Goal: Information Seeking & Learning: Learn about a topic

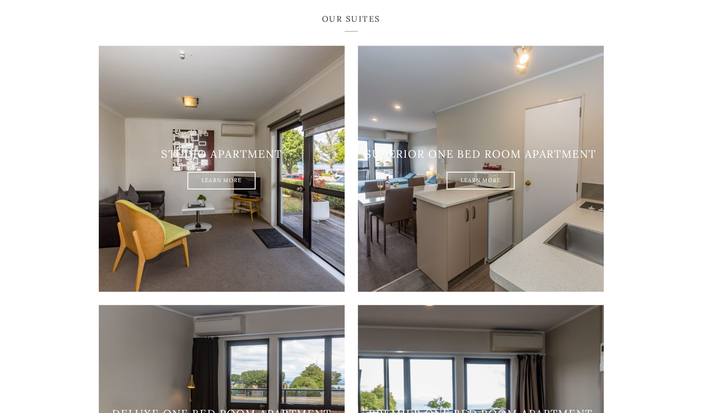
scroll to position [577, 0]
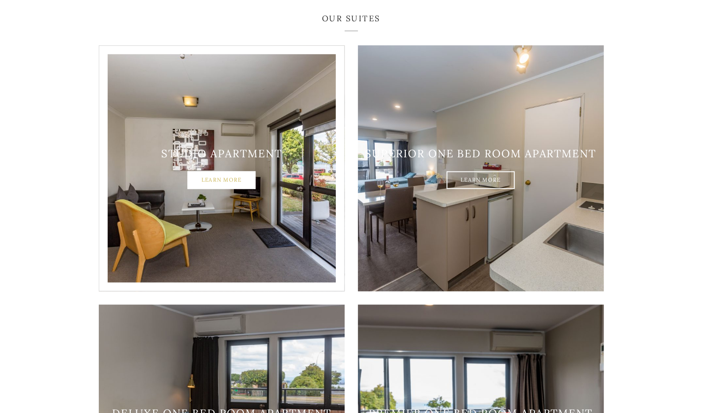
click at [218, 171] on link "Learn More" at bounding box center [221, 180] width 68 height 18
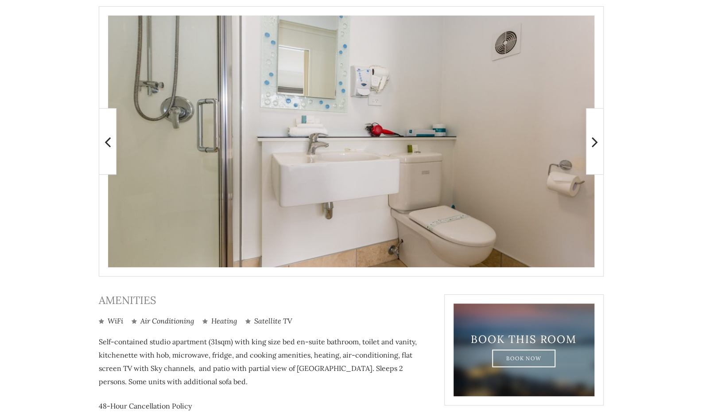
scroll to position [185, 0]
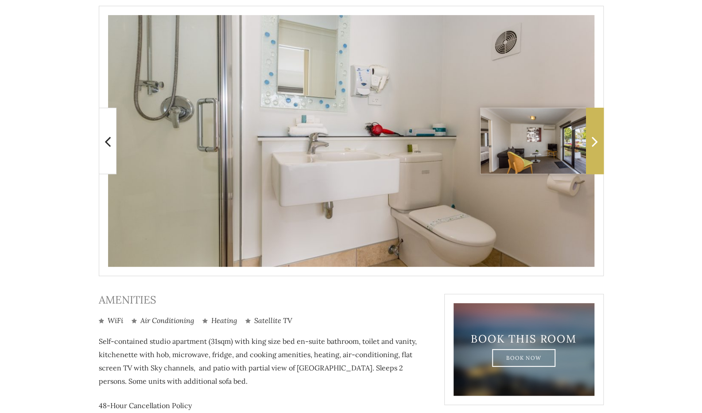
click at [593, 147] on icon at bounding box center [595, 141] width 6 height 18
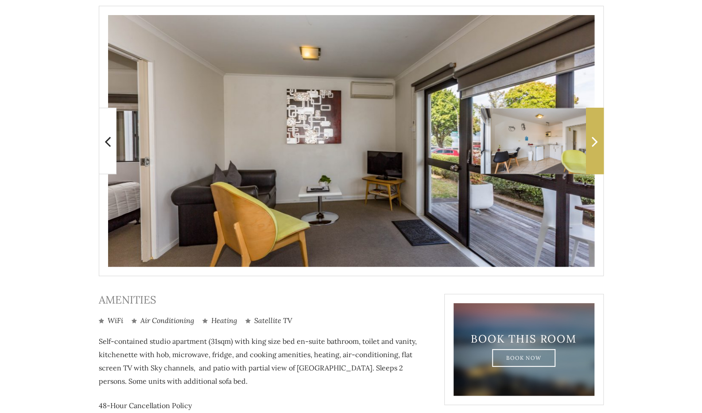
click at [593, 147] on icon at bounding box center [595, 141] width 6 height 18
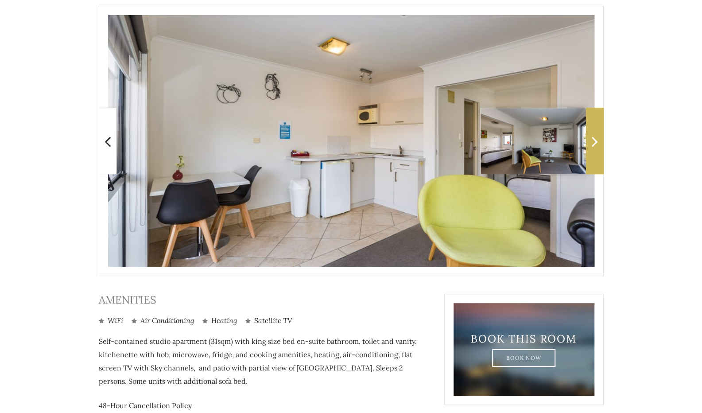
click at [593, 147] on icon at bounding box center [595, 141] width 6 height 18
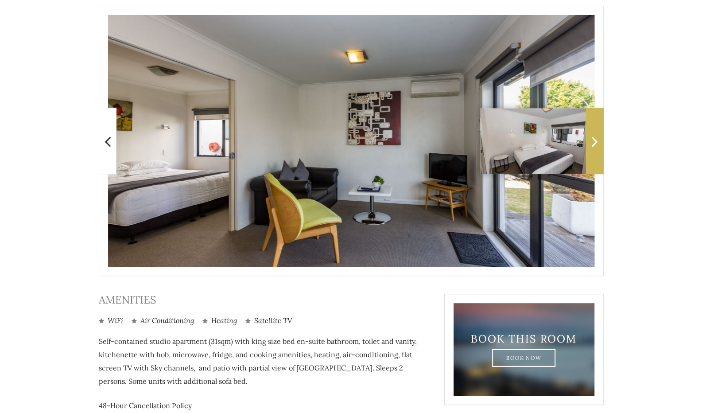
click at [593, 147] on icon at bounding box center [595, 141] width 6 height 18
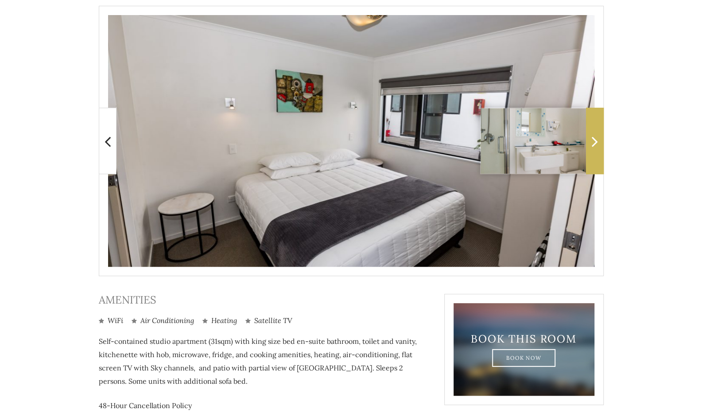
click at [593, 147] on icon at bounding box center [595, 141] width 6 height 18
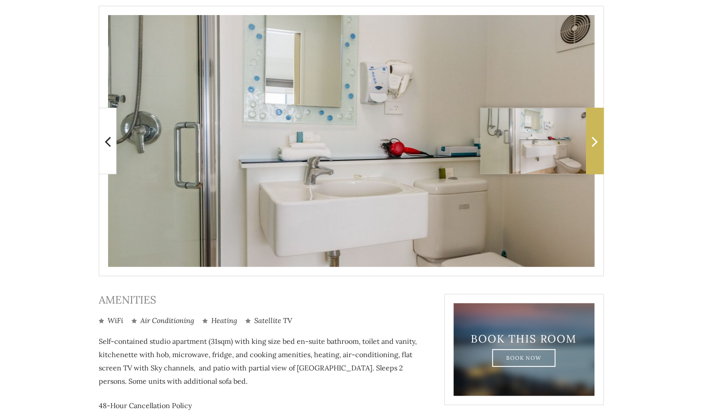
click at [593, 147] on icon at bounding box center [595, 141] width 6 height 18
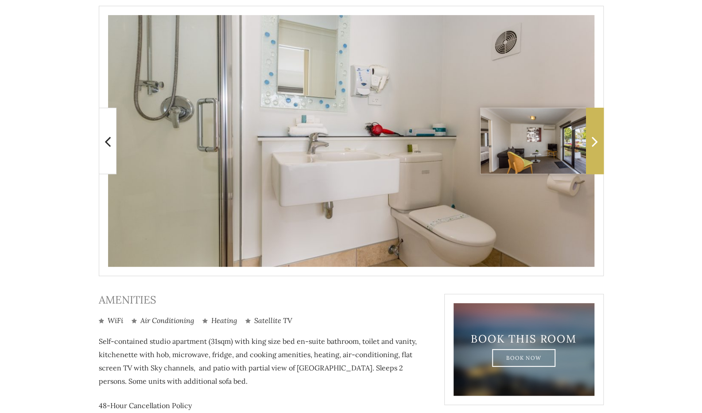
click at [593, 147] on icon at bounding box center [595, 141] width 6 height 18
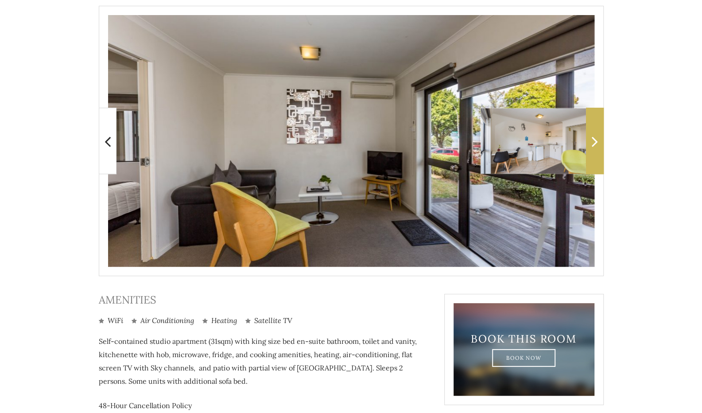
click at [593, 147] on icon at bounding box center [595, 141] width 6 height 18
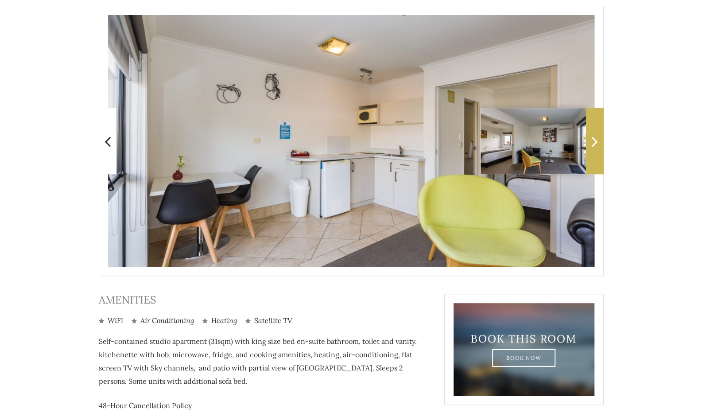
click at [593, 147] on icon at bounding box center [595, 141] width 6 height 18
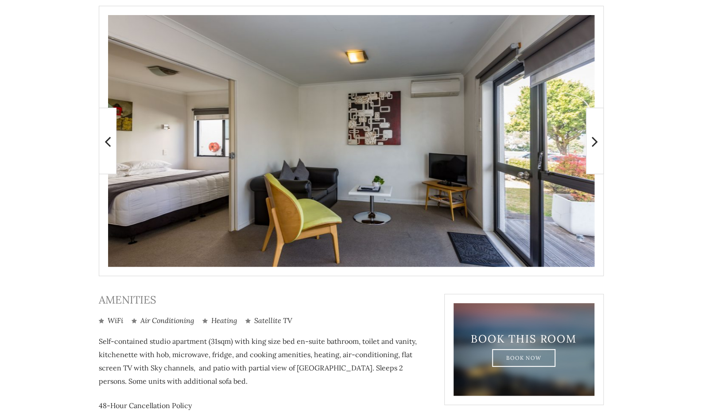
scroll to position [0, 0]
